Goal: Check status: Check status

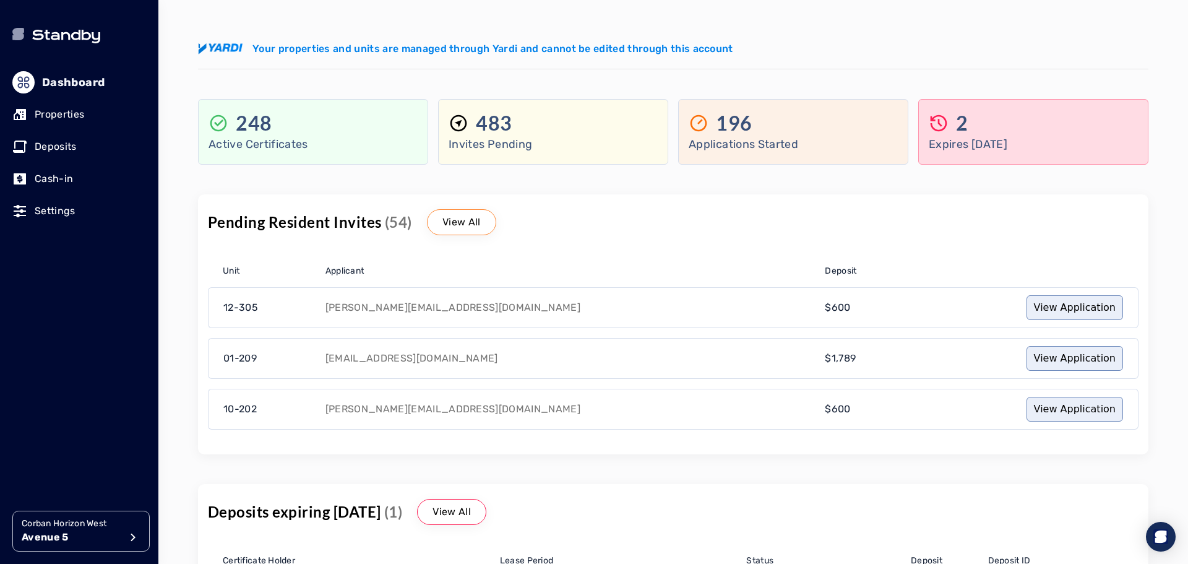
click at [62, 144] on p "Deposits" at bounding box center [56, 146] width 42 height 15
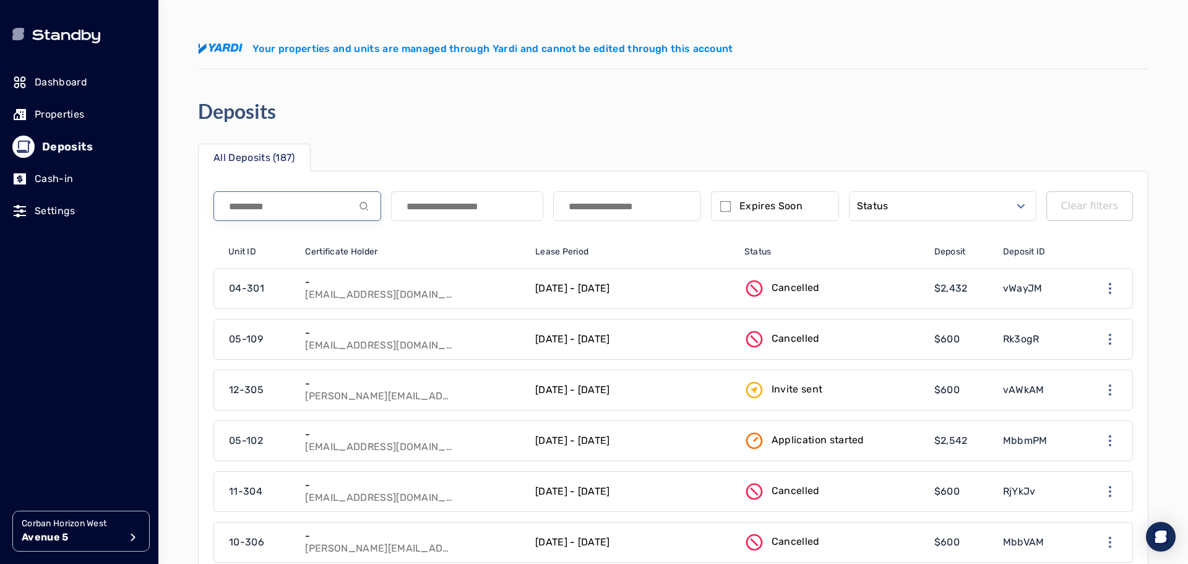
click at [328, 213] on input at bounding box center [297, 206] width 168 height 30
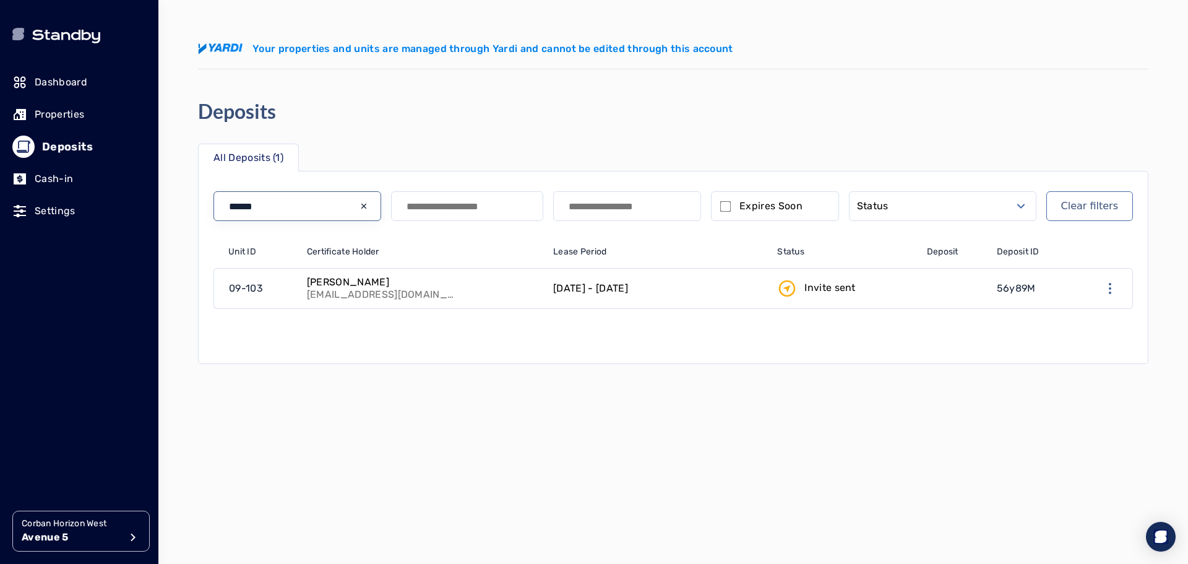
type input "******"
